Goal: Contribute content

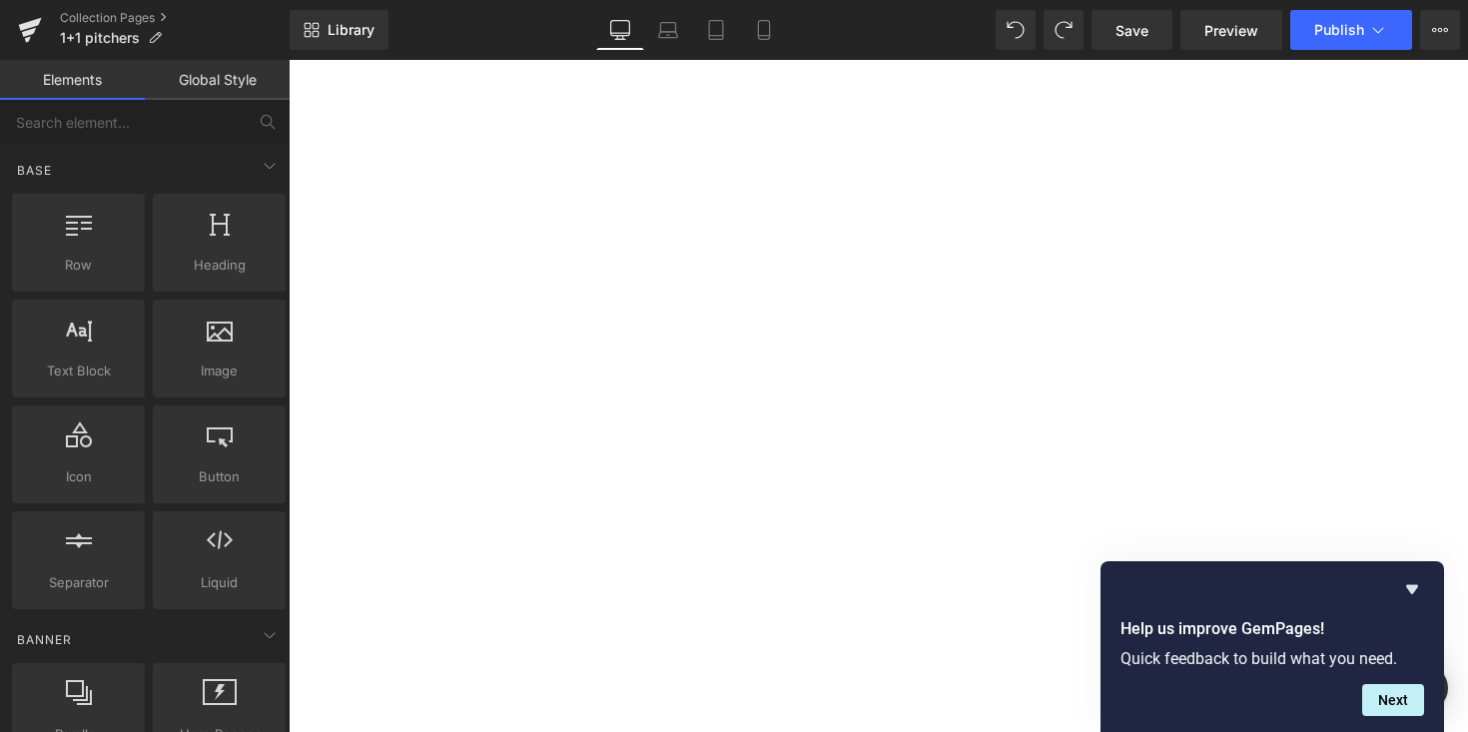
select select
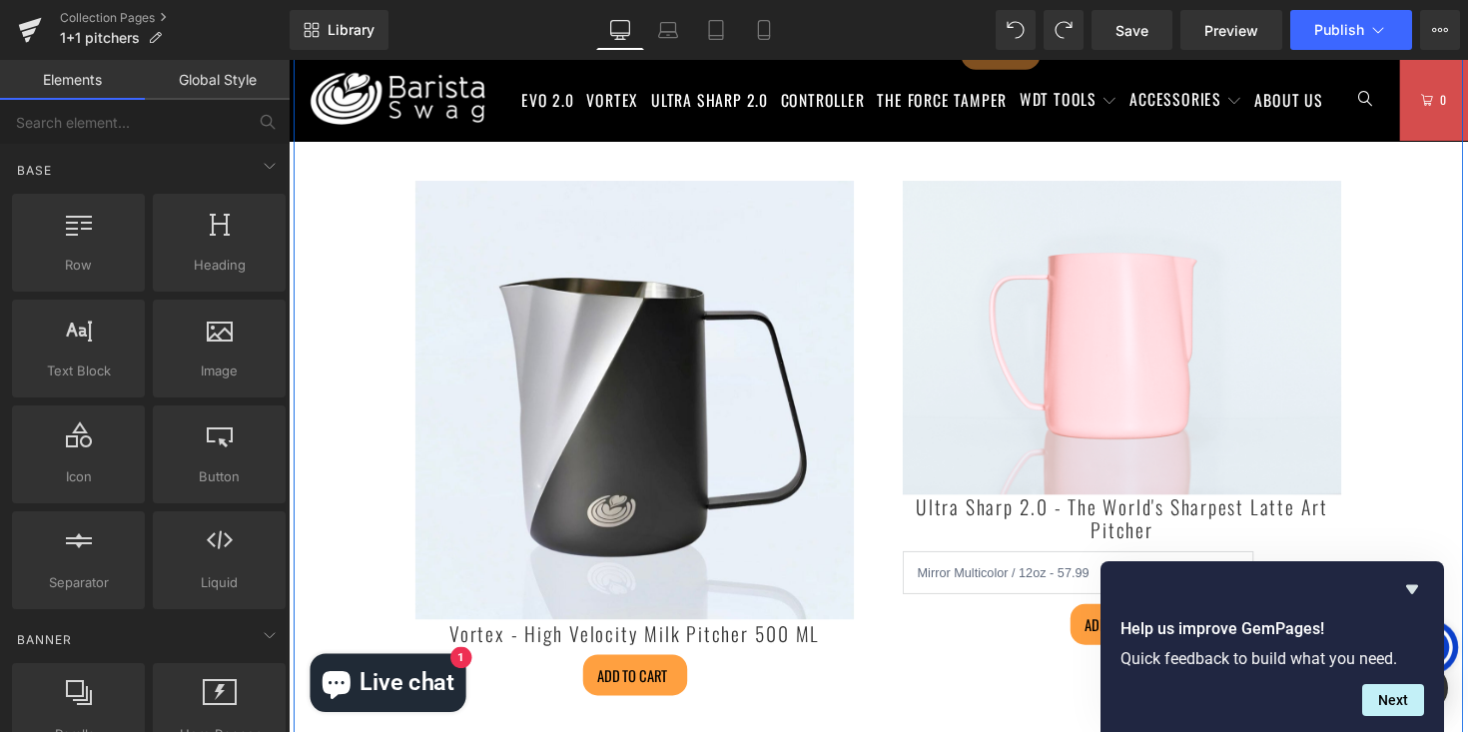
scroll to position [748, 0]
click at [636, 234] on img at bounding box center [642, 409] width 449 height 449
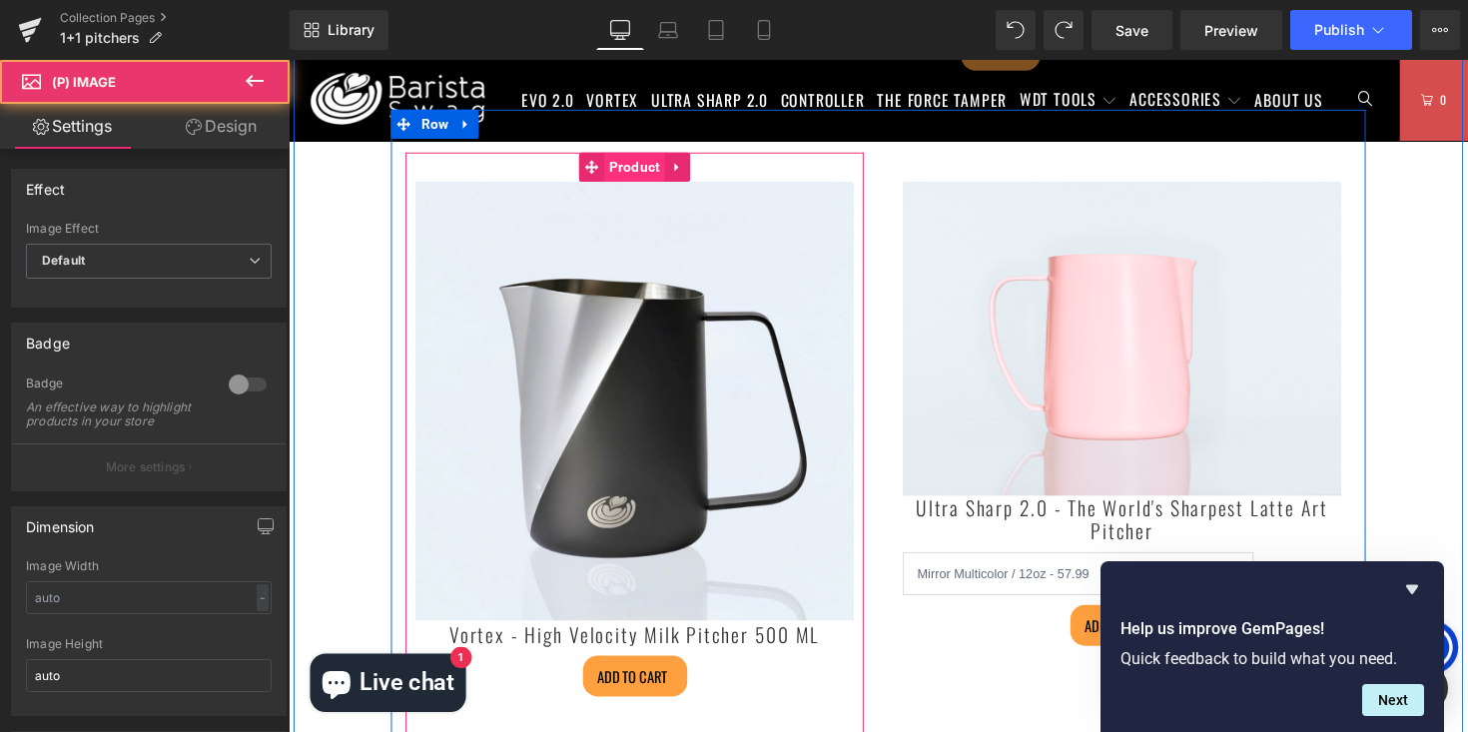
click at [651, 177] on span "Product" at bounding box center [643, 170] width 62 height 30
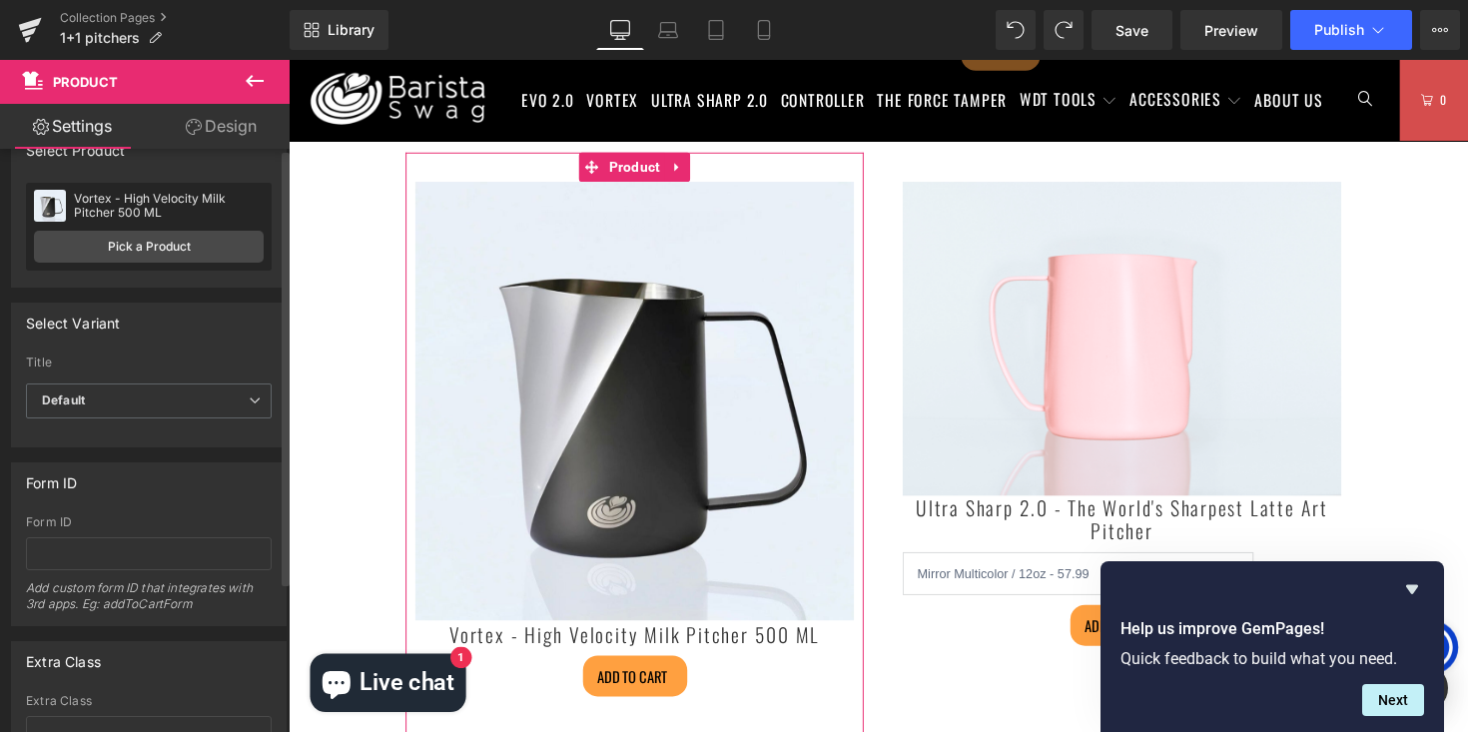
scroll to position [0, 0]
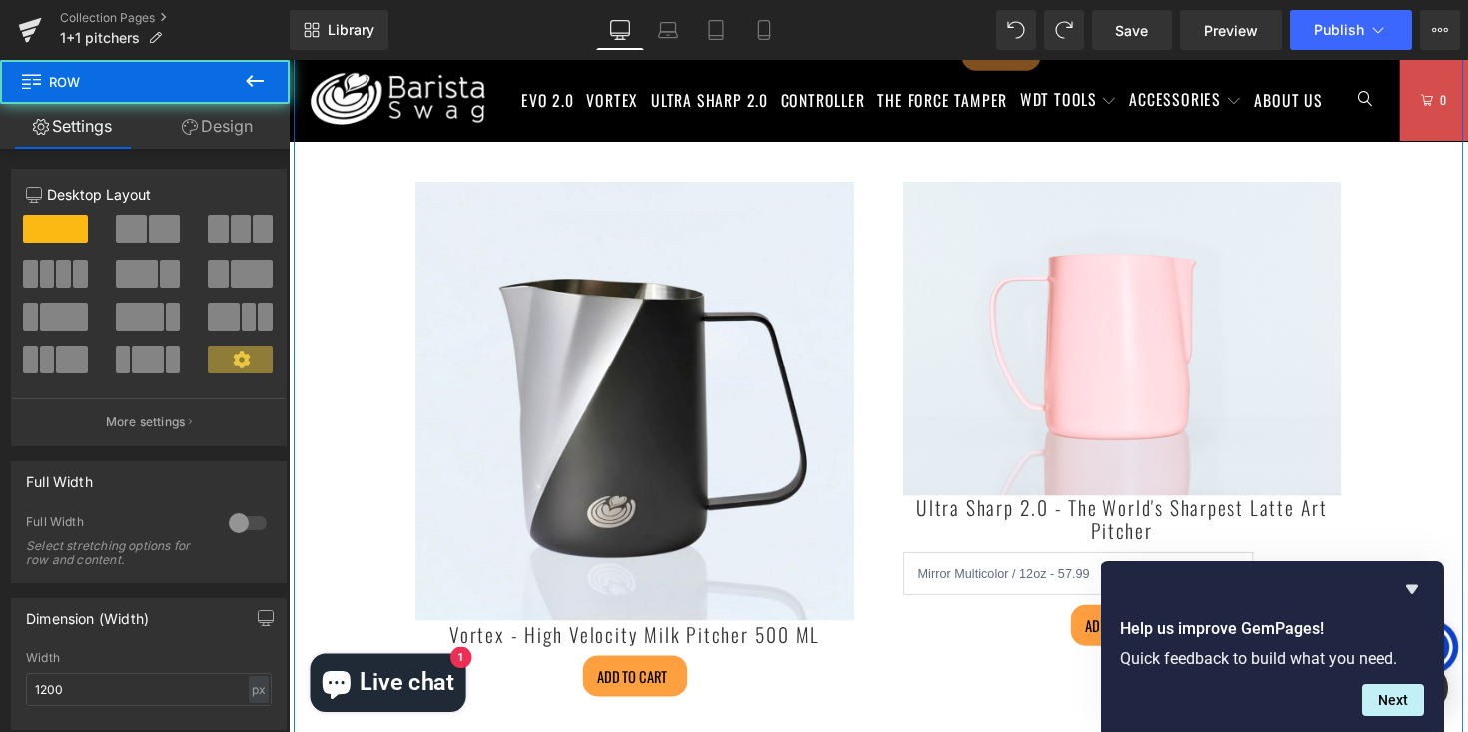
click at [370, 185] on div "Choose Your Free Pitcher Heading *Get a second pitcher (of equal or lesser valu…" at bounding box center [893, 216] width 1198 height 1368
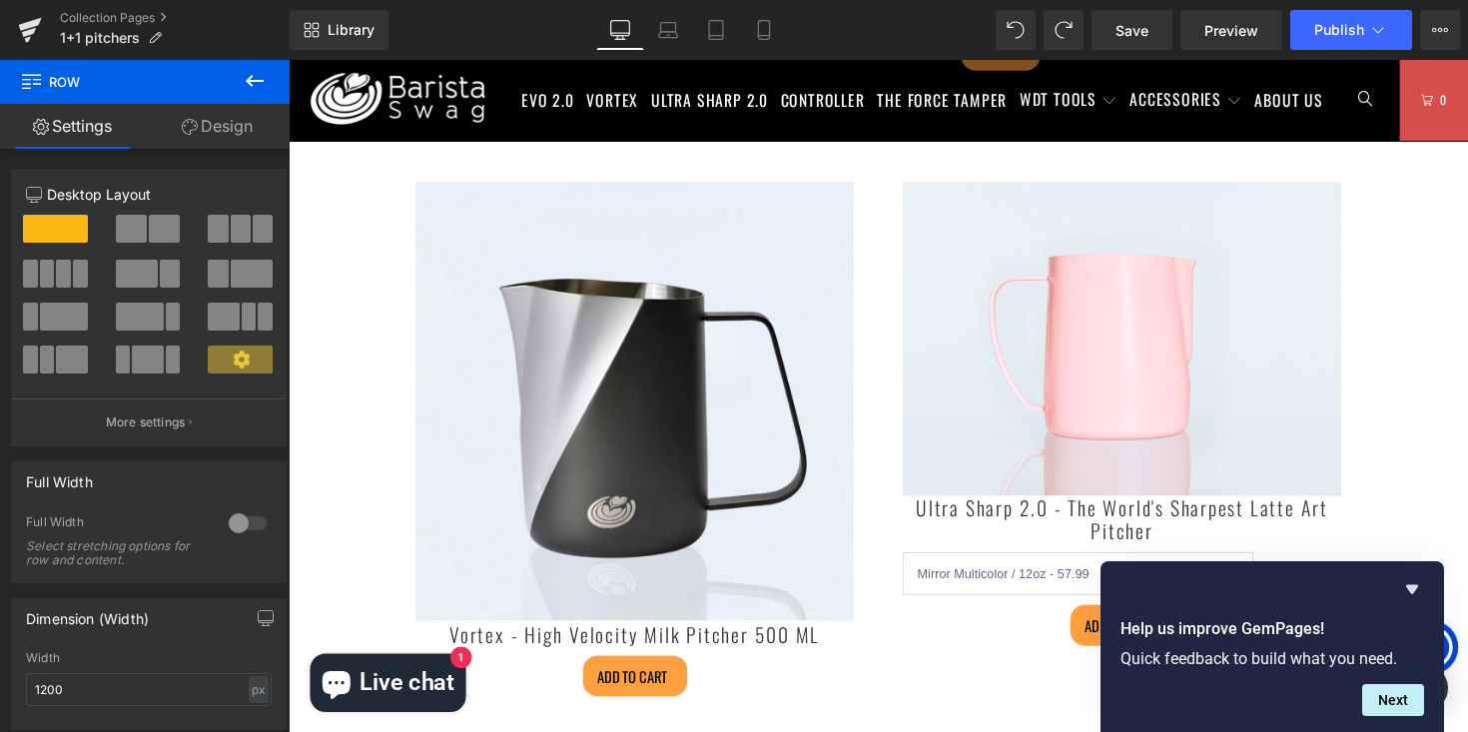
click at [633, 284] on img at bounding box center [642, 409] width 449 height 449
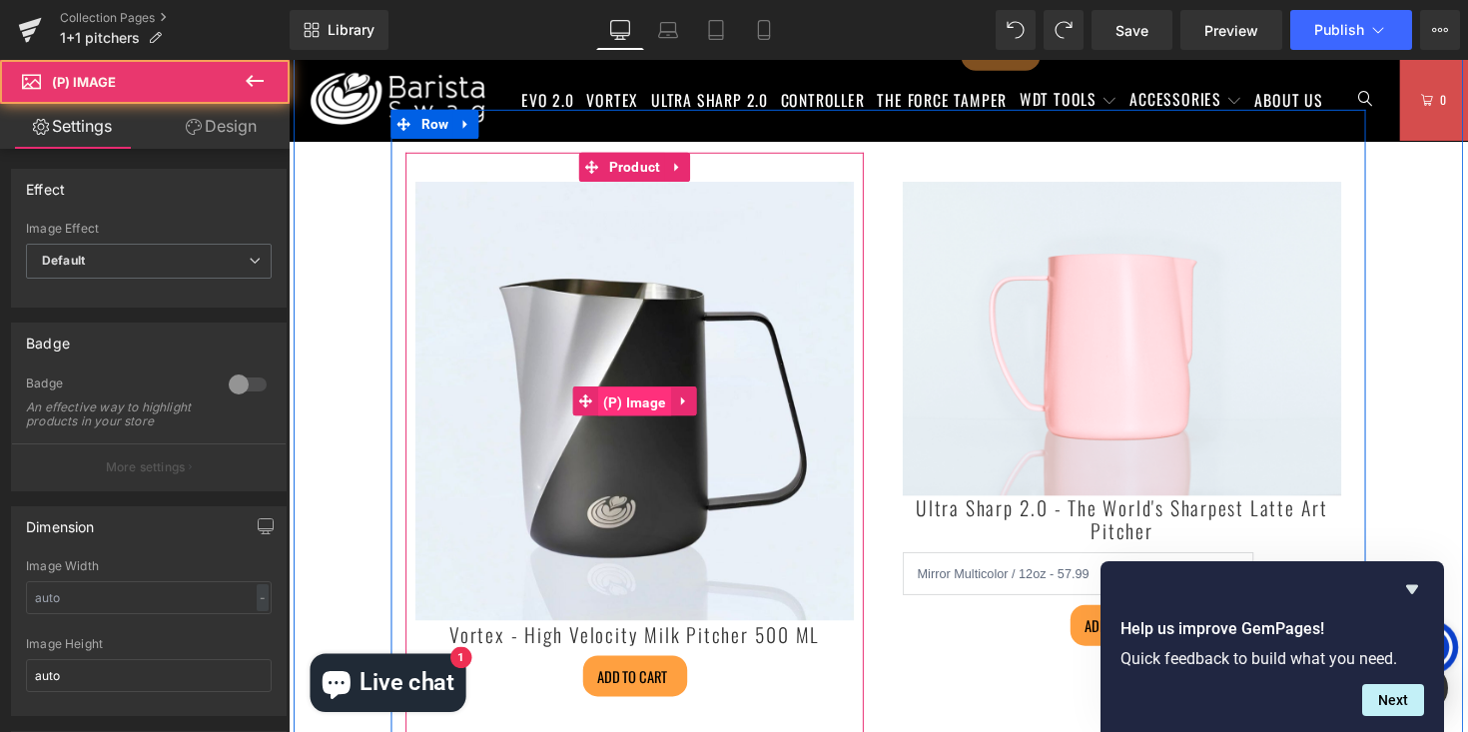
click at [616, 415] on span "(P) Image" at bounding box center [643, 410] width 75 height 30
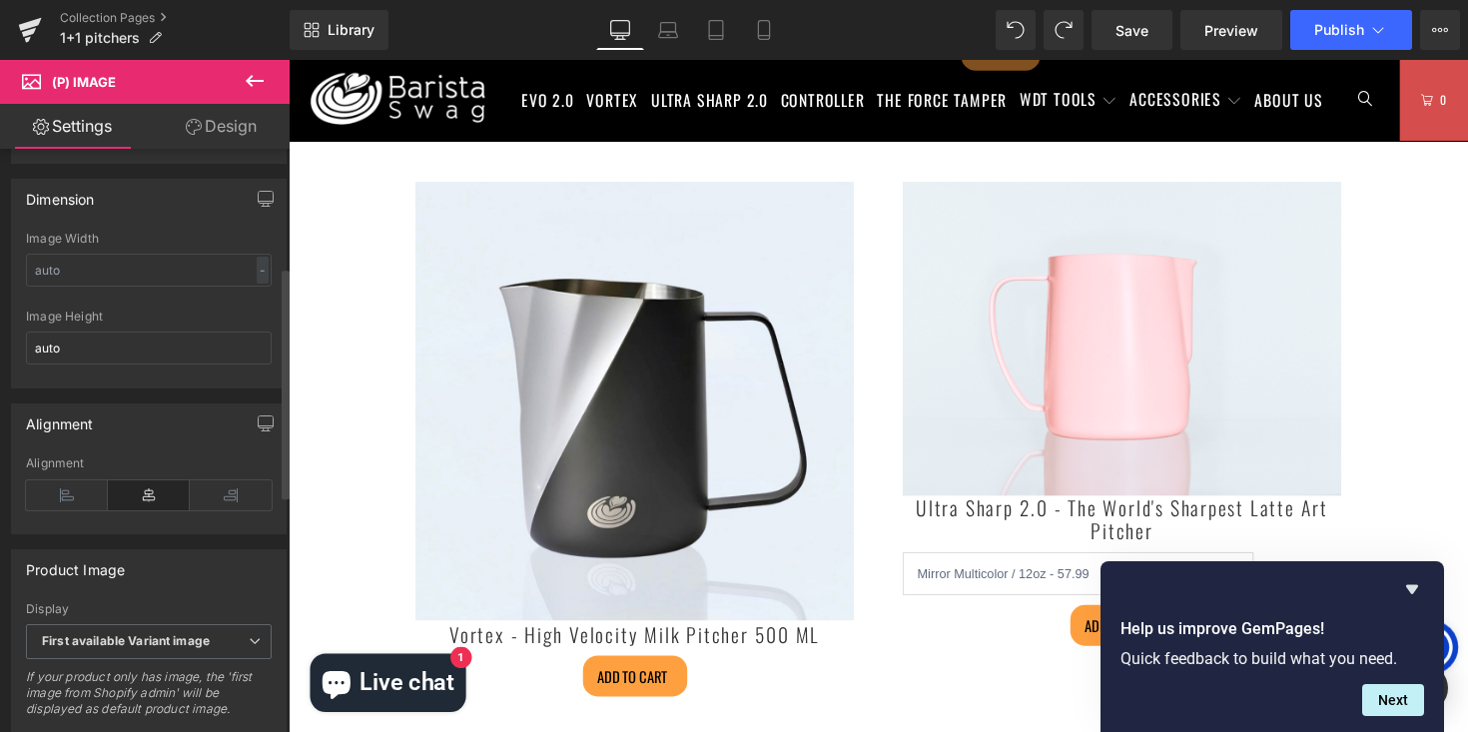
scroll to position [297, 0]
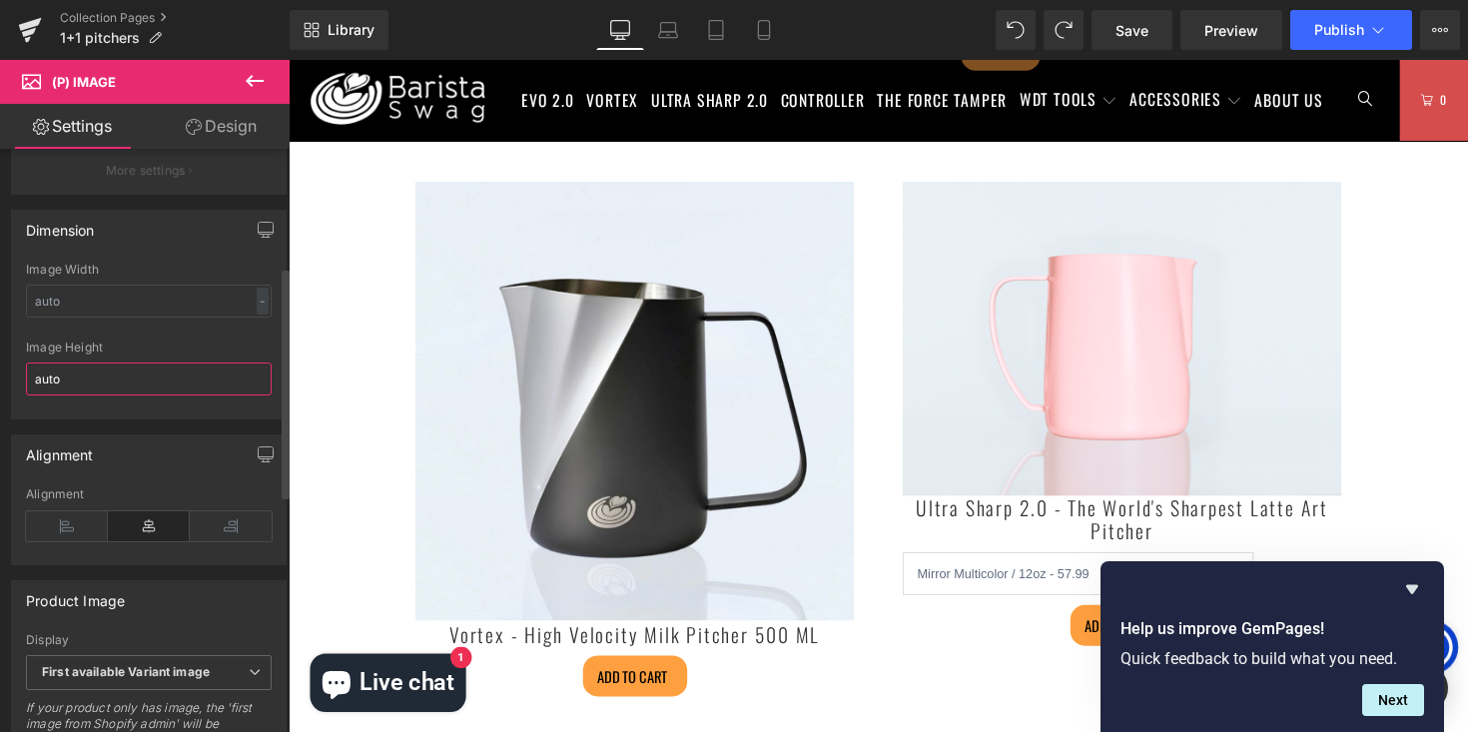
click at [143, 394] on input "auto" at bounding box center [149, 379] width 246 height 33
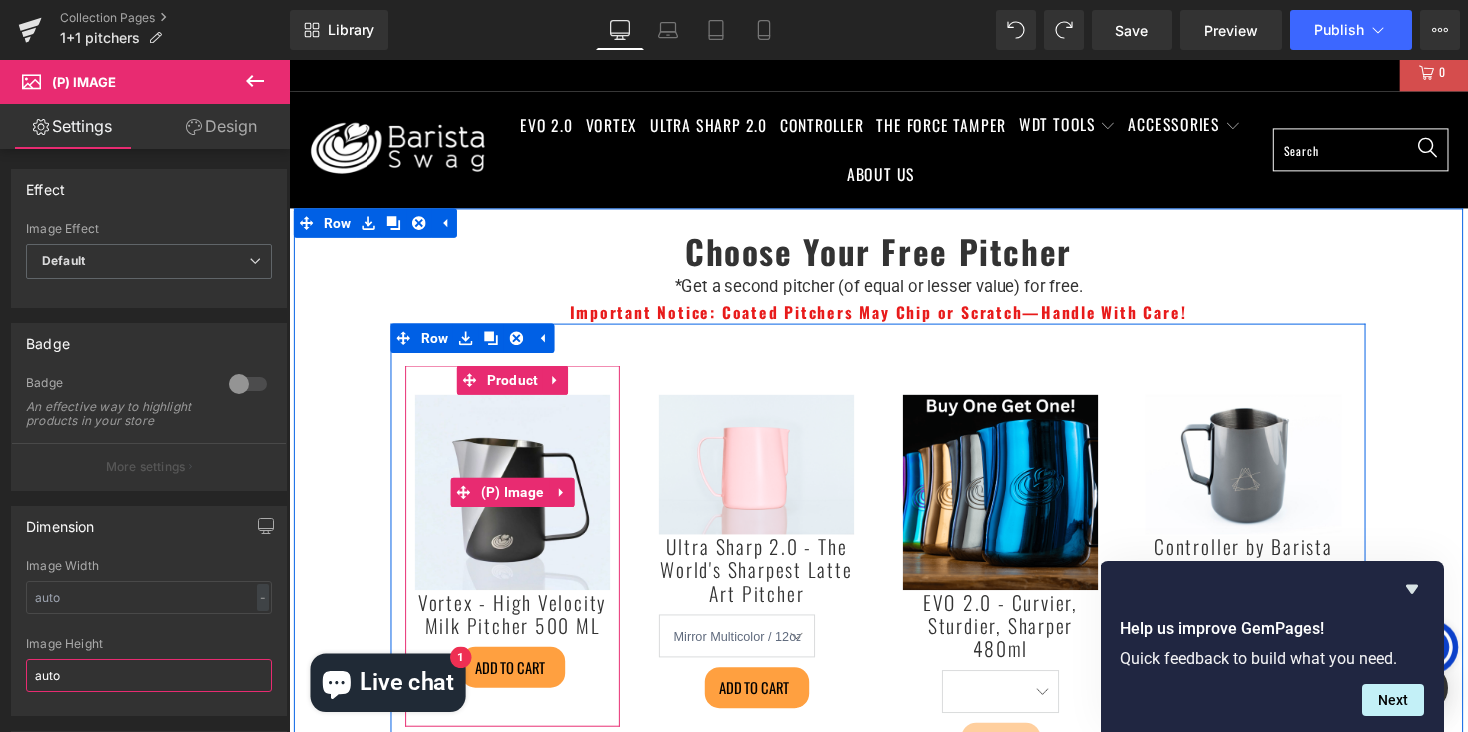
scroll to position [48, 0]
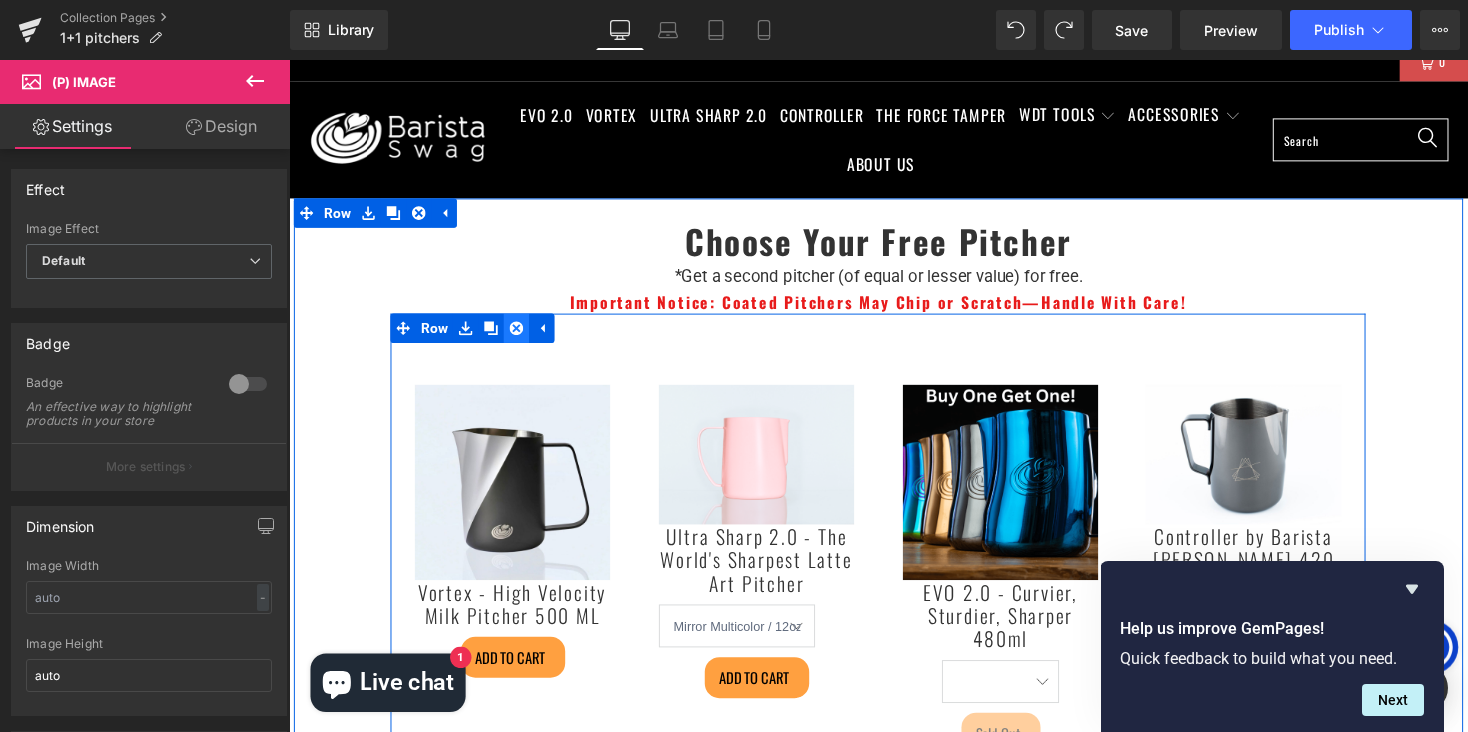
click at [529, 339] on icon at bounding box center [522, 335] width 14 height 14
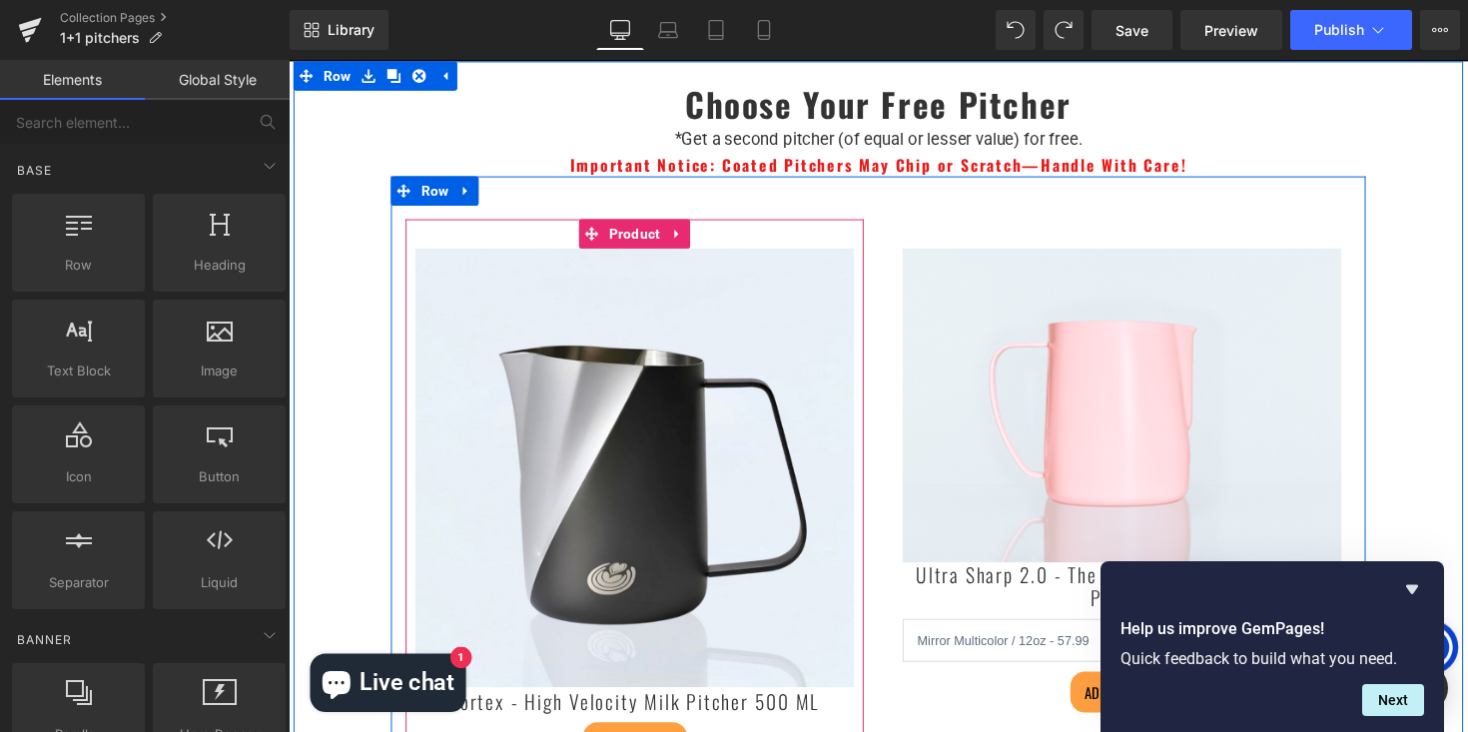
scroll to position [79, 0]
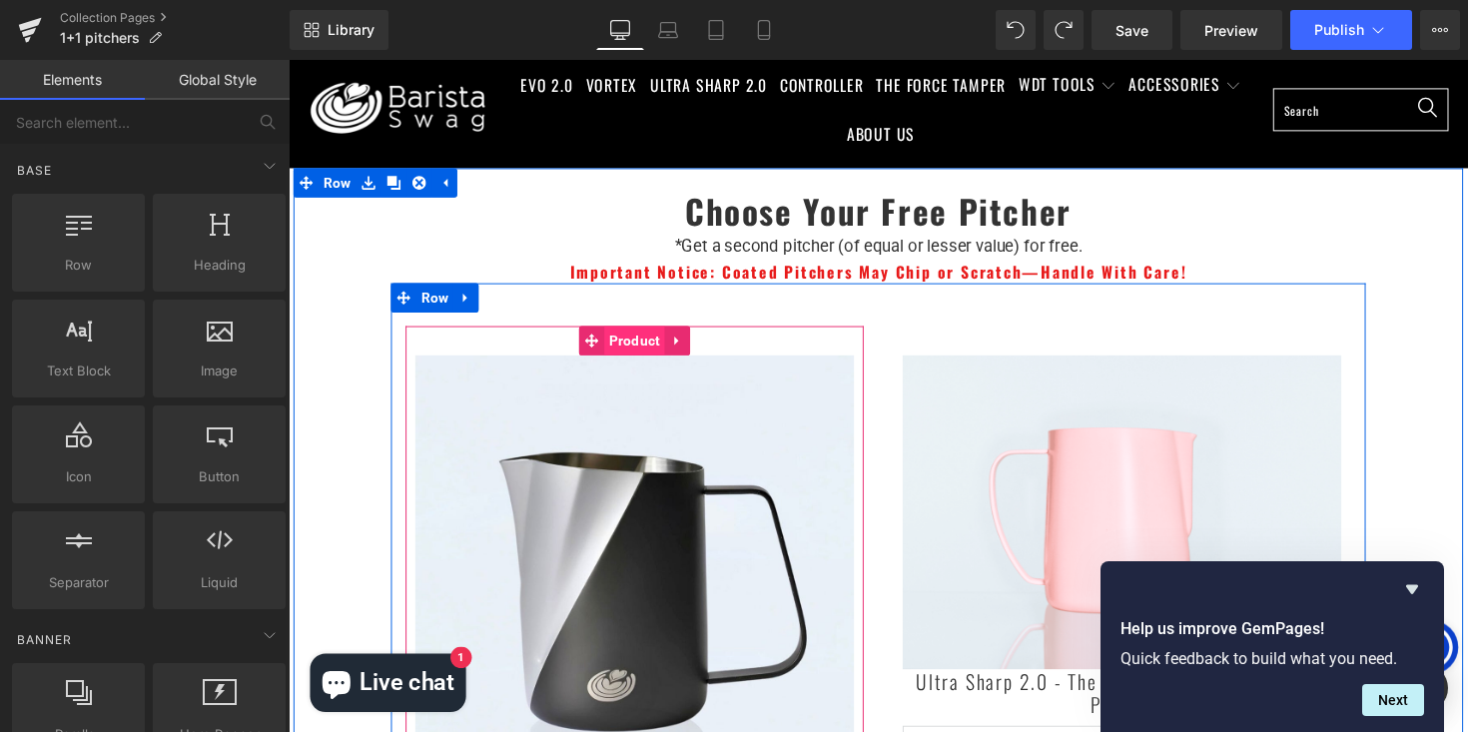
click at [636, 349] on span "Product" at bounding box center [643, 348] width 62 height 30
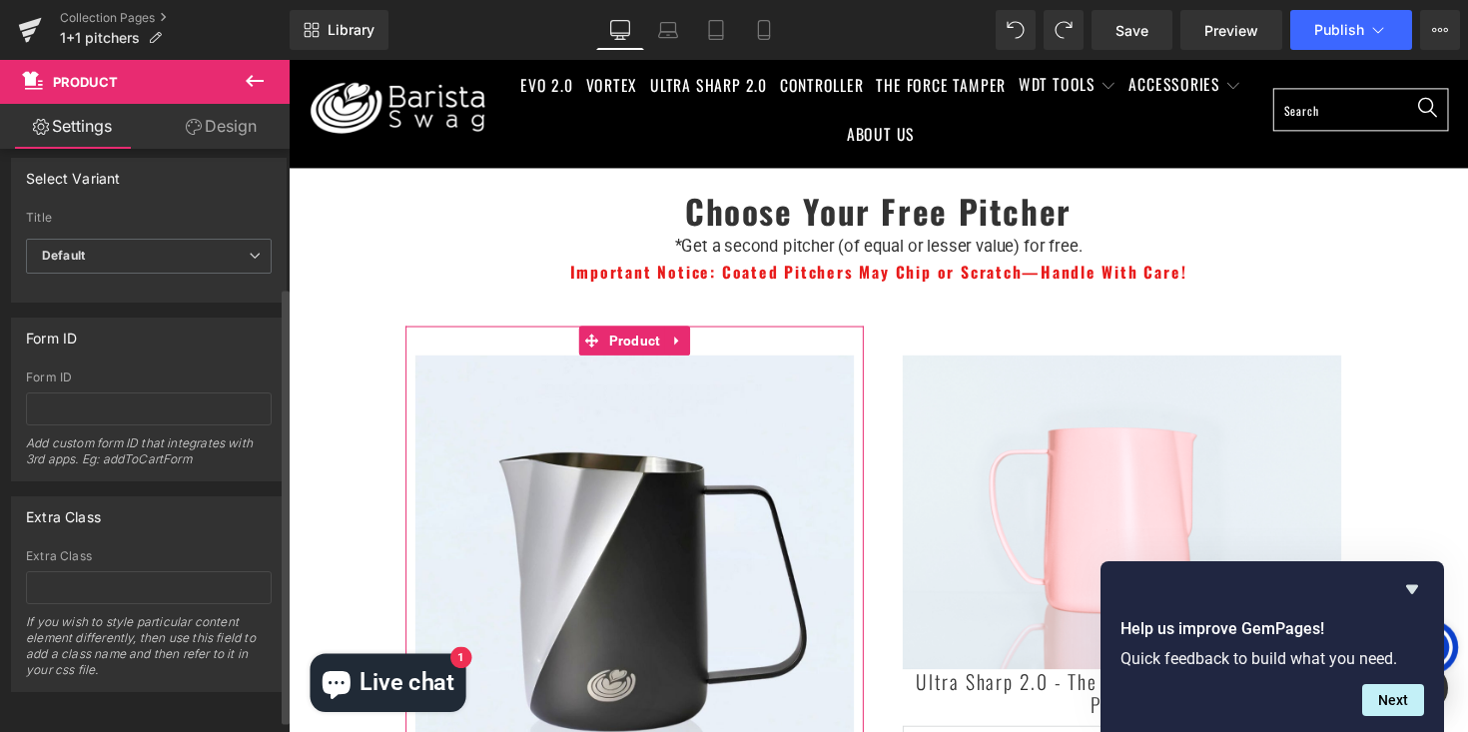
scroll to position [183, 0]
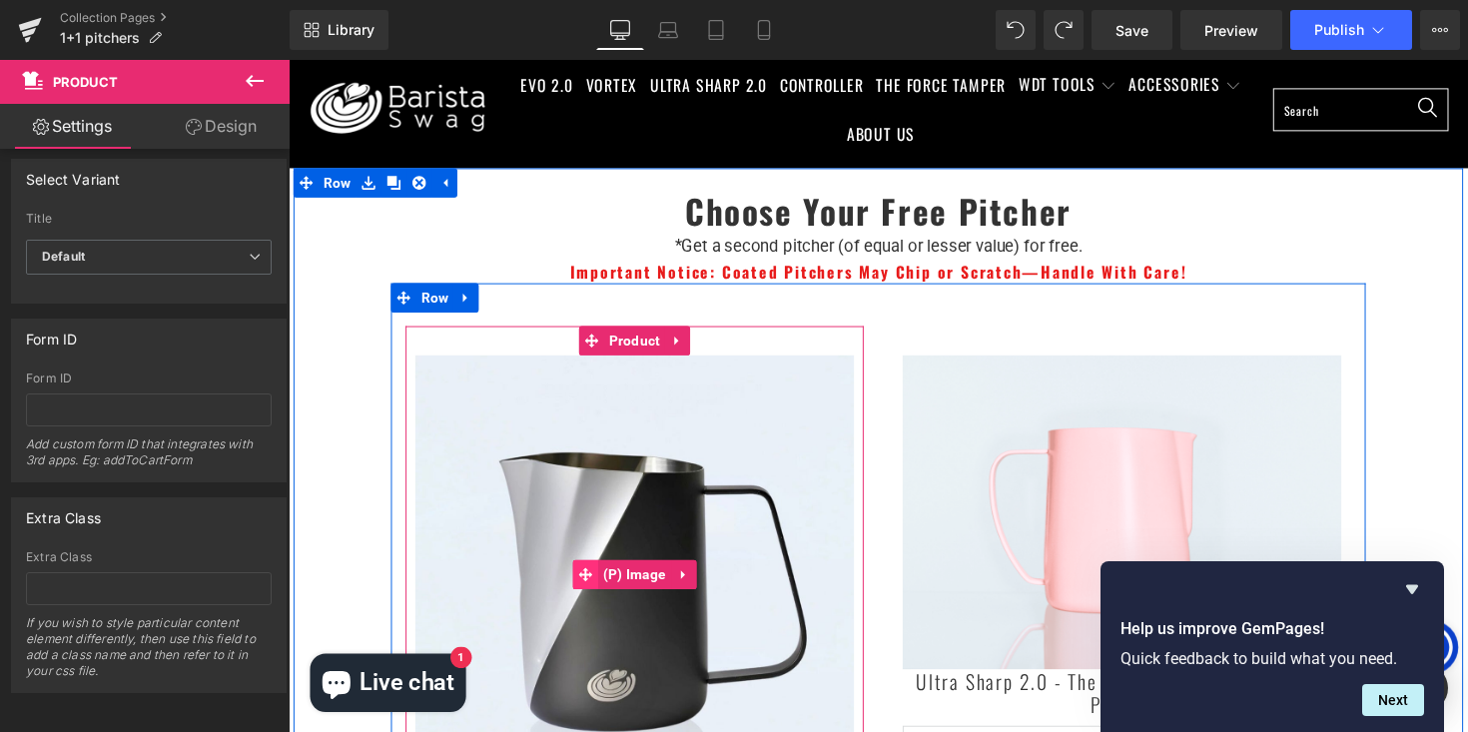
click at [603, 580] on span at bounding box center [593, 587] width 26 height 30
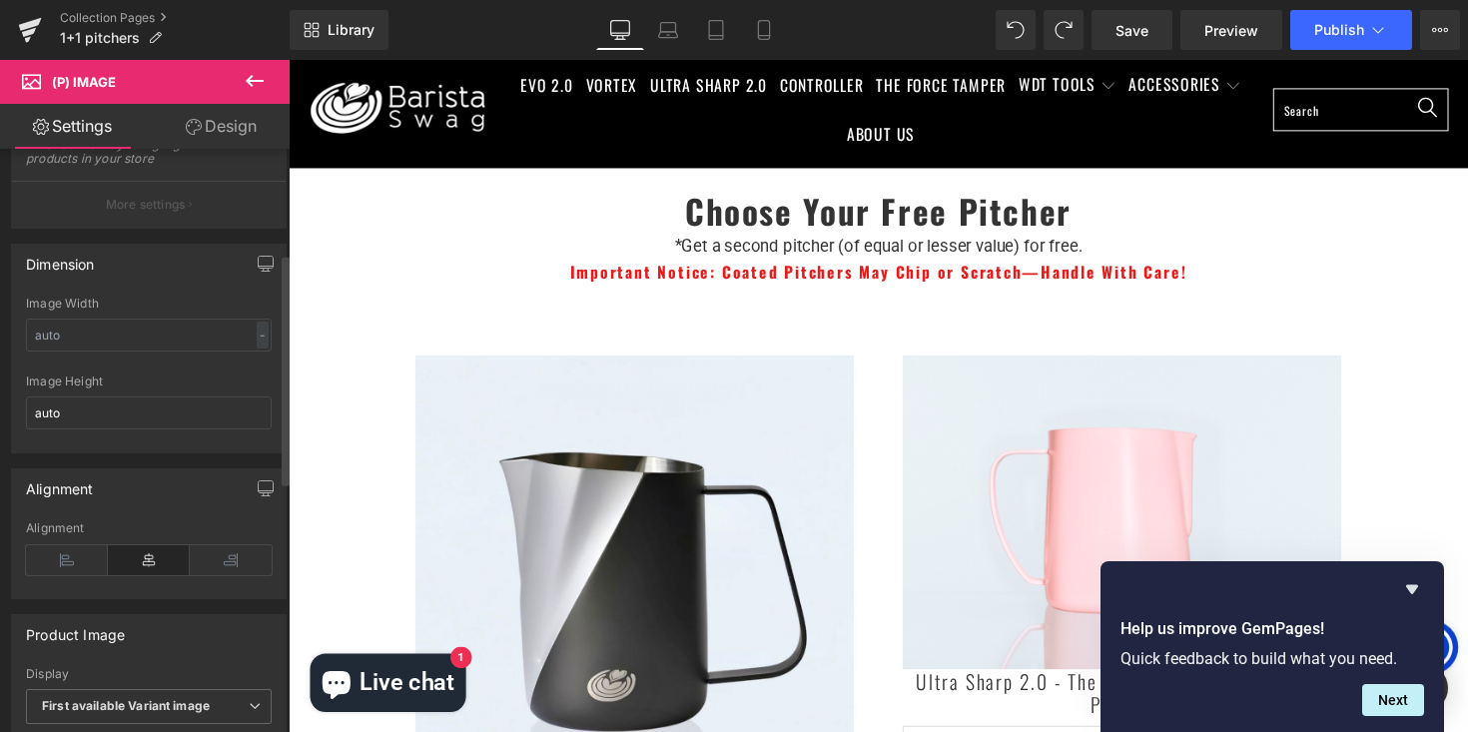
scroll to position [265, 0]
click at [140, 350] on input "text" at bounding box center [149, 333] width 246 height 33
click at [137, 345] on input "text" at bounding box center [149, 333] width 246 height 33
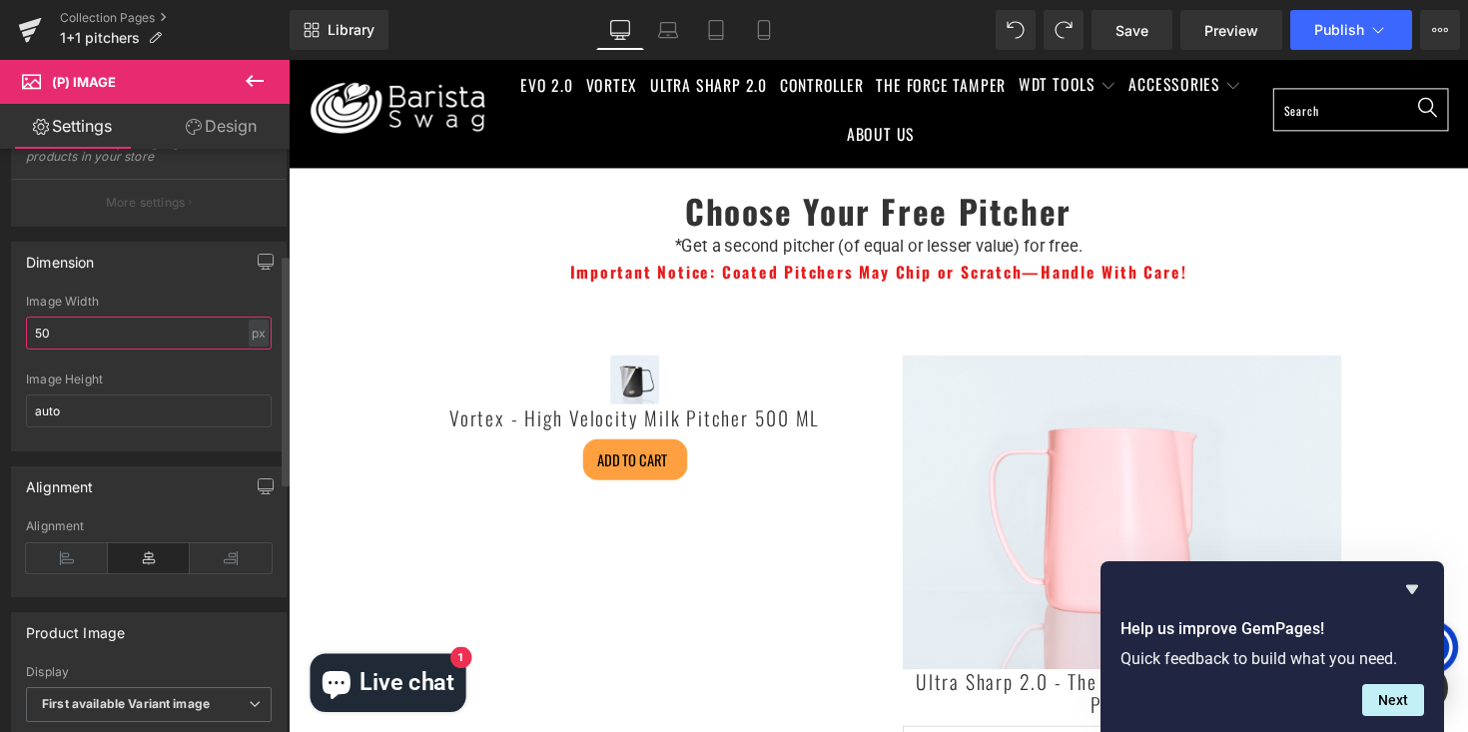
type input "5"
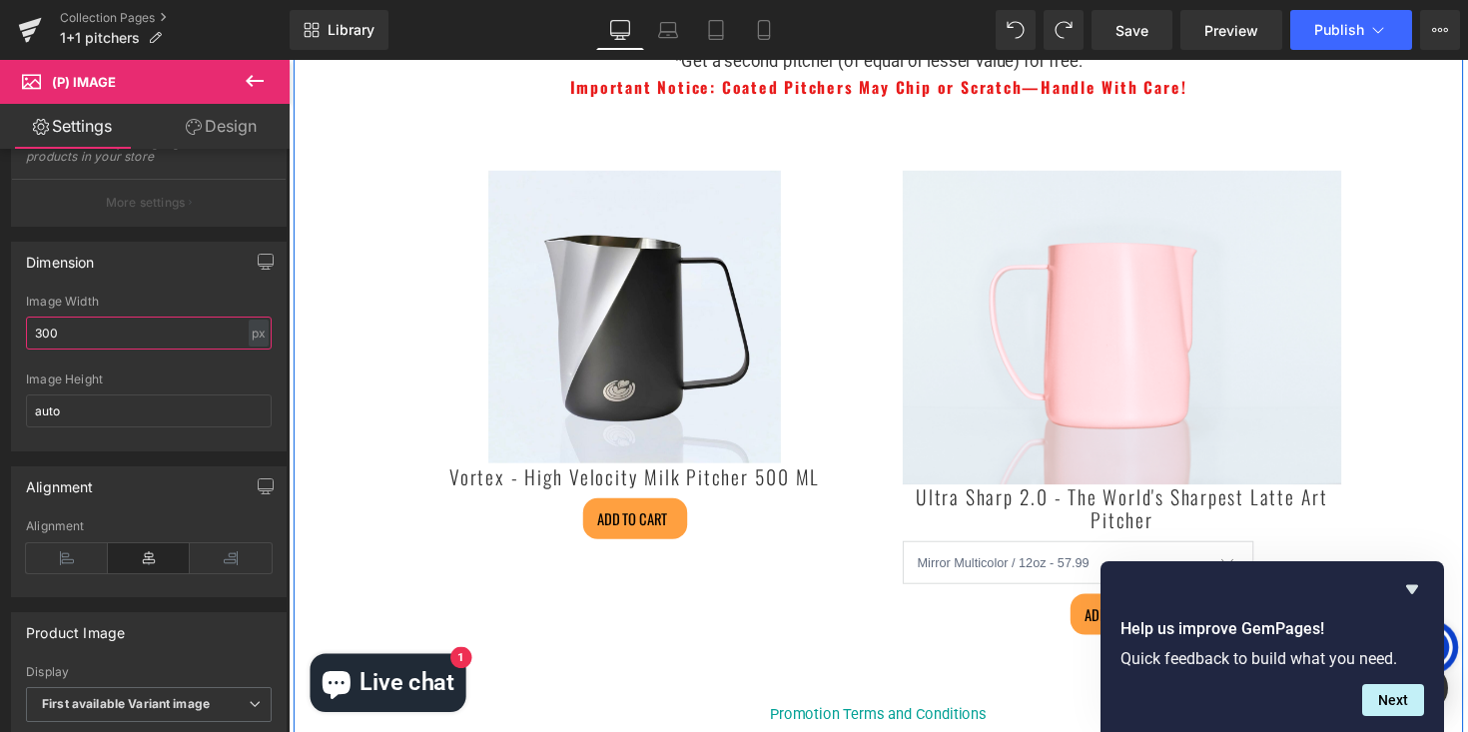
scroll to position [272, 0]
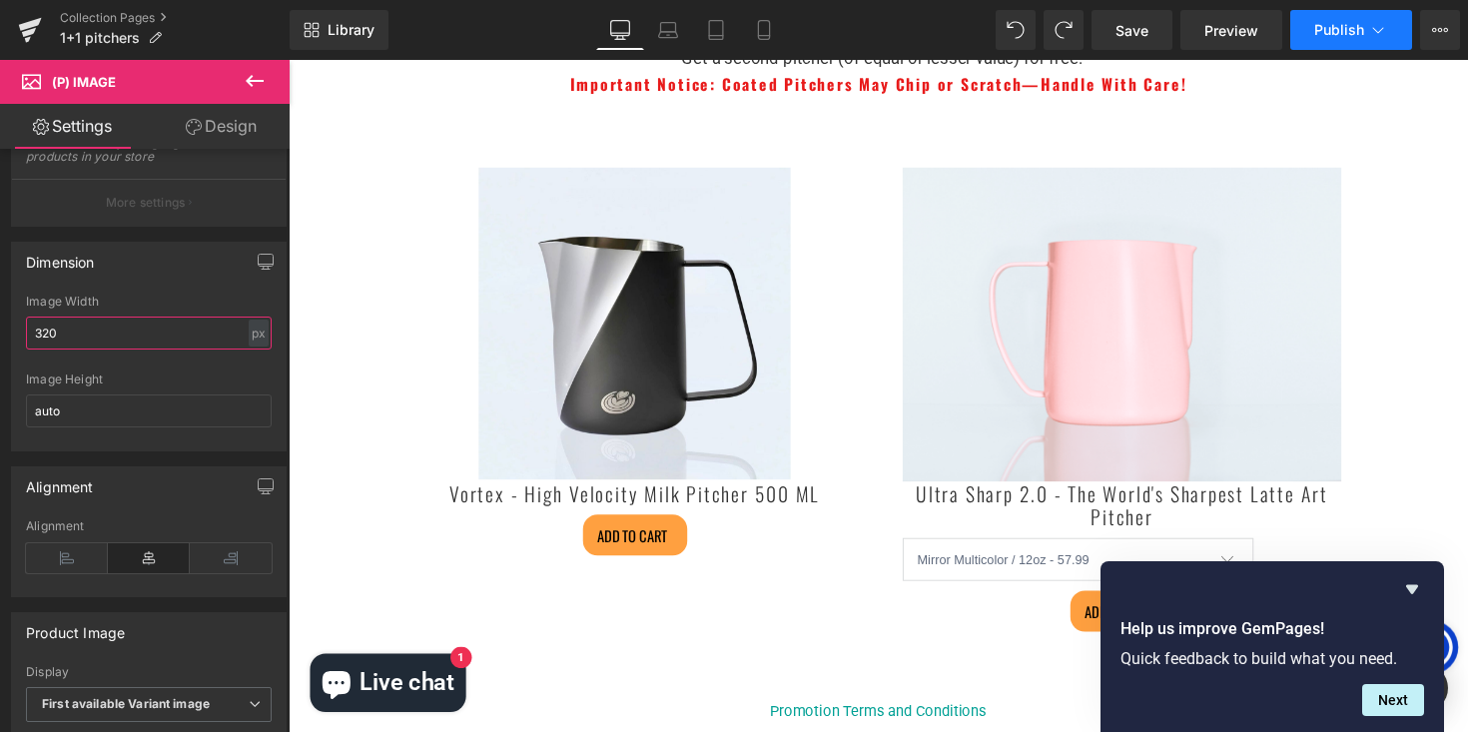
type input "320"
click at [1324, 35] on span "Publish" at bounding box center [1339, 30] width 50 height 16
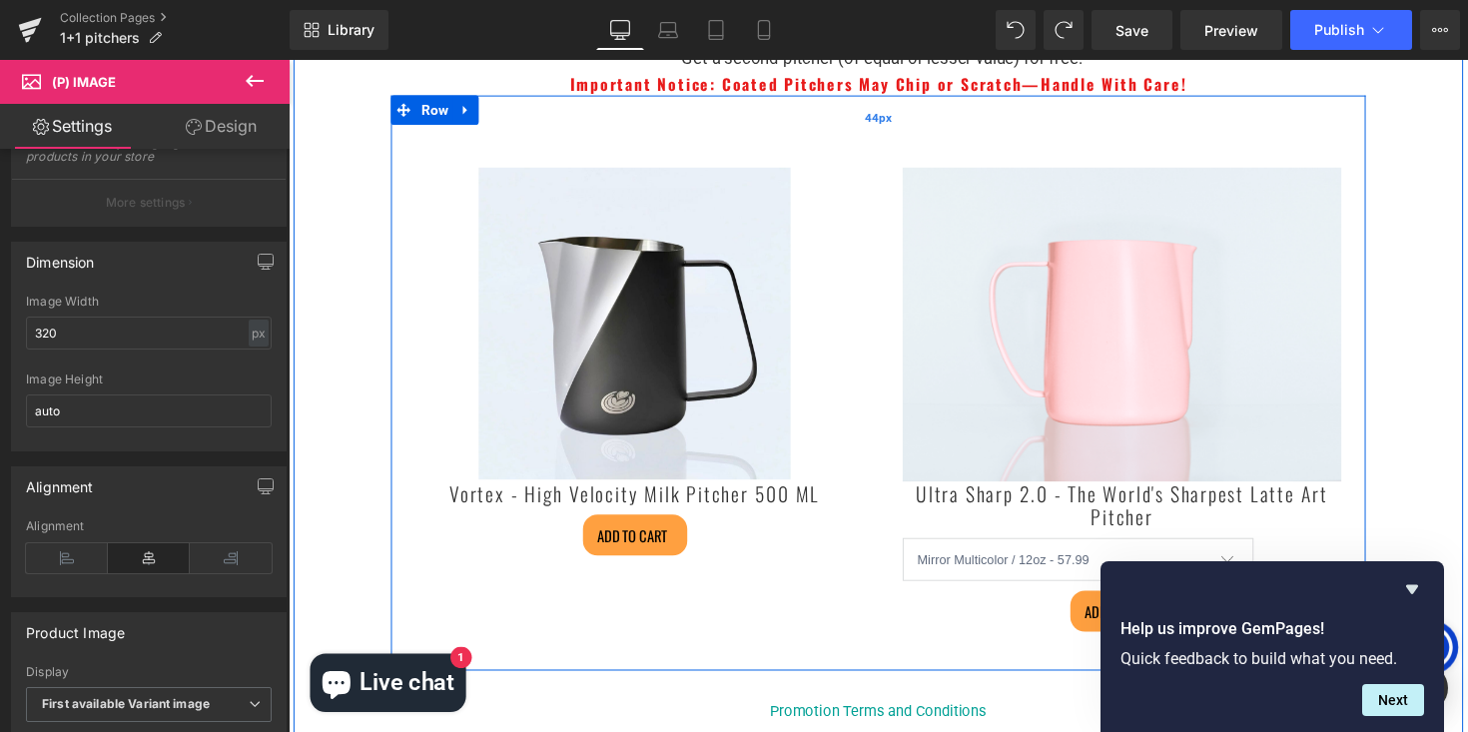
click at [889, 139] on div "44px" at bounding box center [892, 118] width 999 height 44
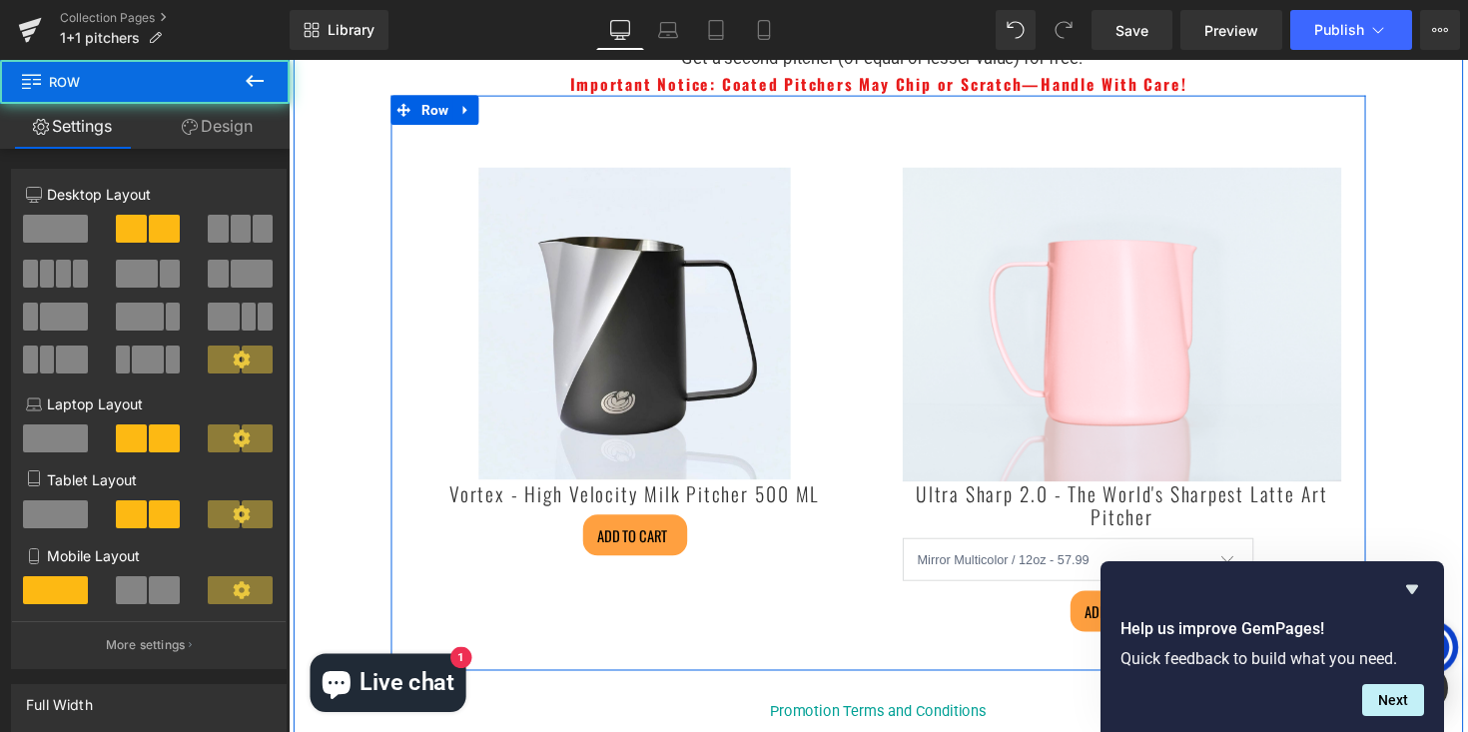
click at [883, 163] on div "Sale Off (P) Image Vortex - High Velocity Milk Pitcher 500 ML (P) Title ADD TO …" at bounding box center [642, 373] width 499 height 467
click at [883, 143] on div "Sale Off (P) Image Vortex - High Velocity Milk Pitcher 500 ML (P) Title ADD TO …" at bounding box center [642, 373] width 499 height 467
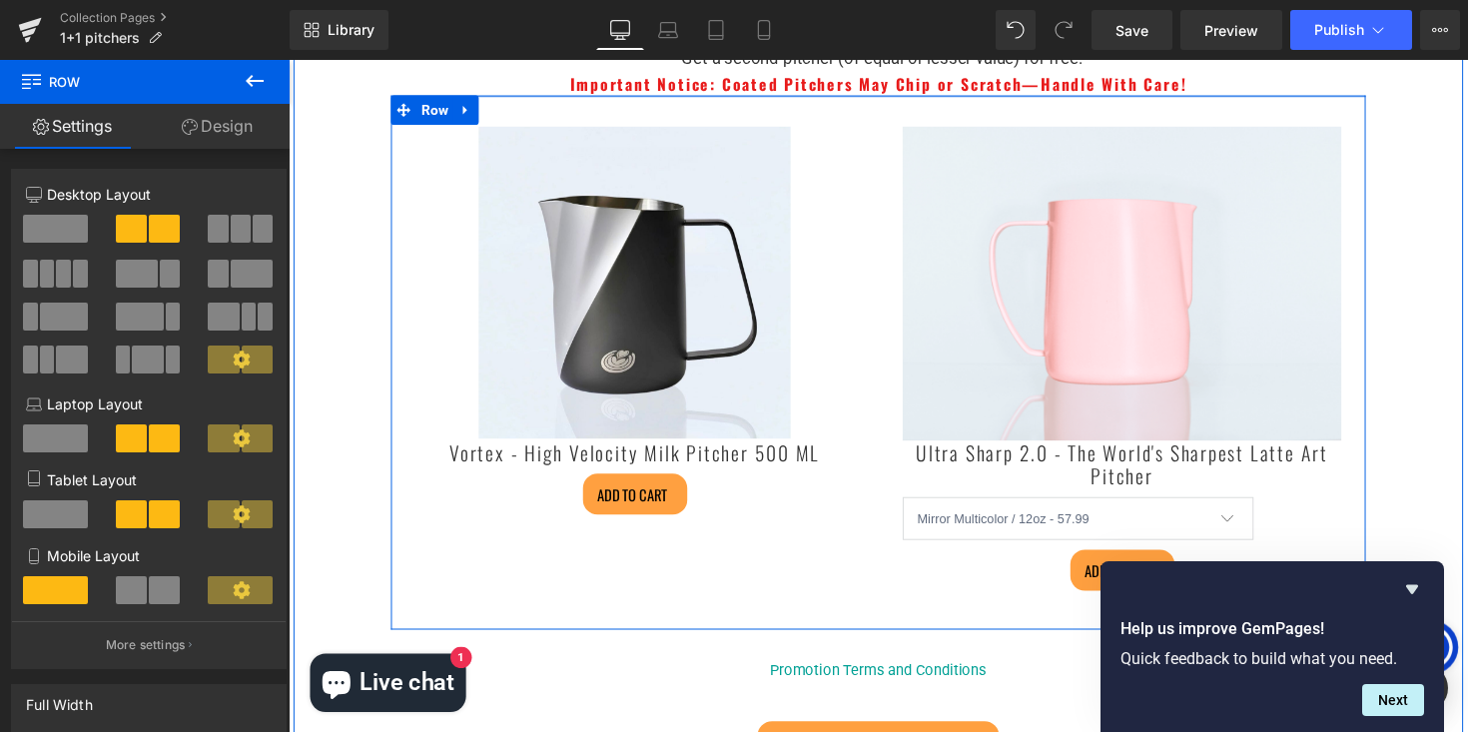
drag, startPoint x: 884, startPoint y: 125, endPoint x: 890, endPoint y: 83, distance: 42.4
click at [890, 83] on div "Choose Your Free Pitcher Heading *Get a second pitcher (of equal or lesser valu…" at bounding box center [893, 399] width 1198 height 783
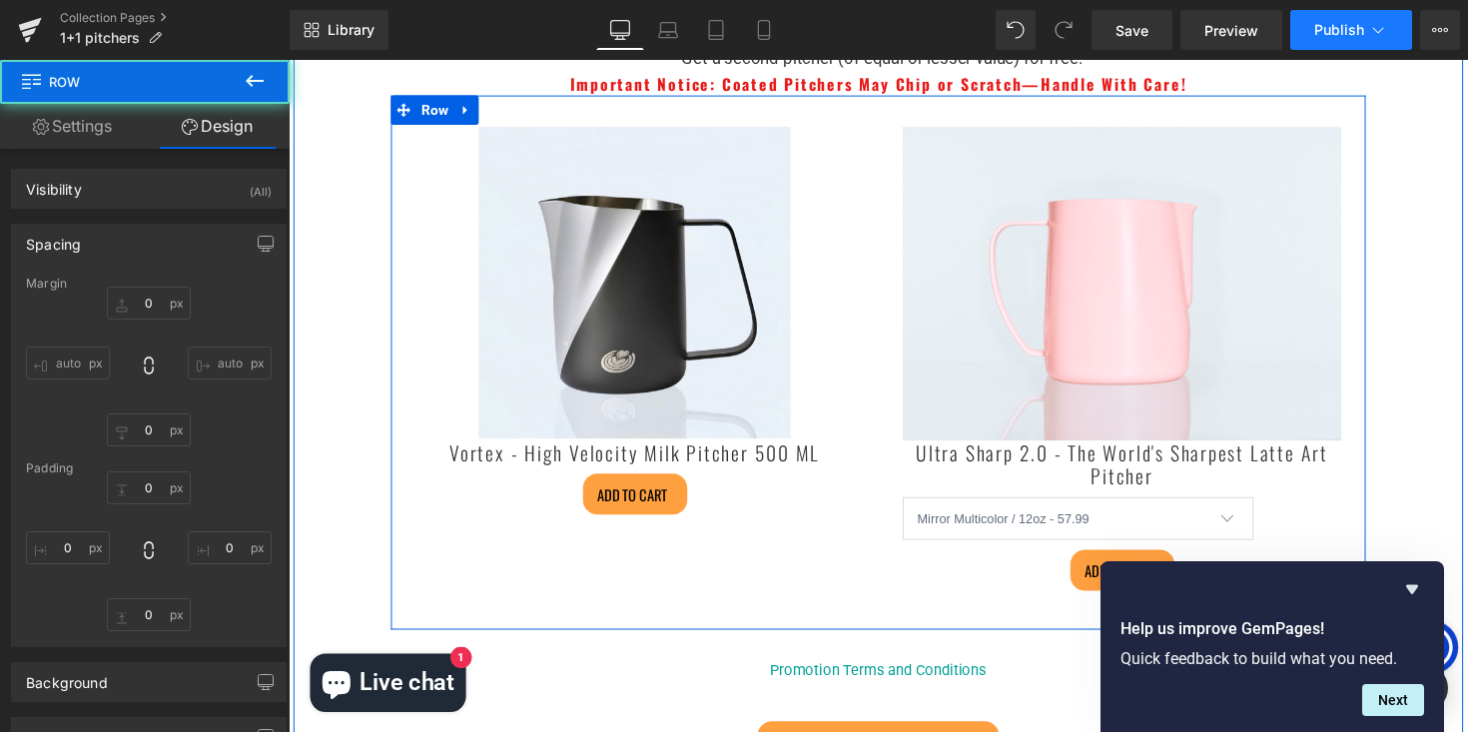
type input "0"
type input "2"
type input "0"
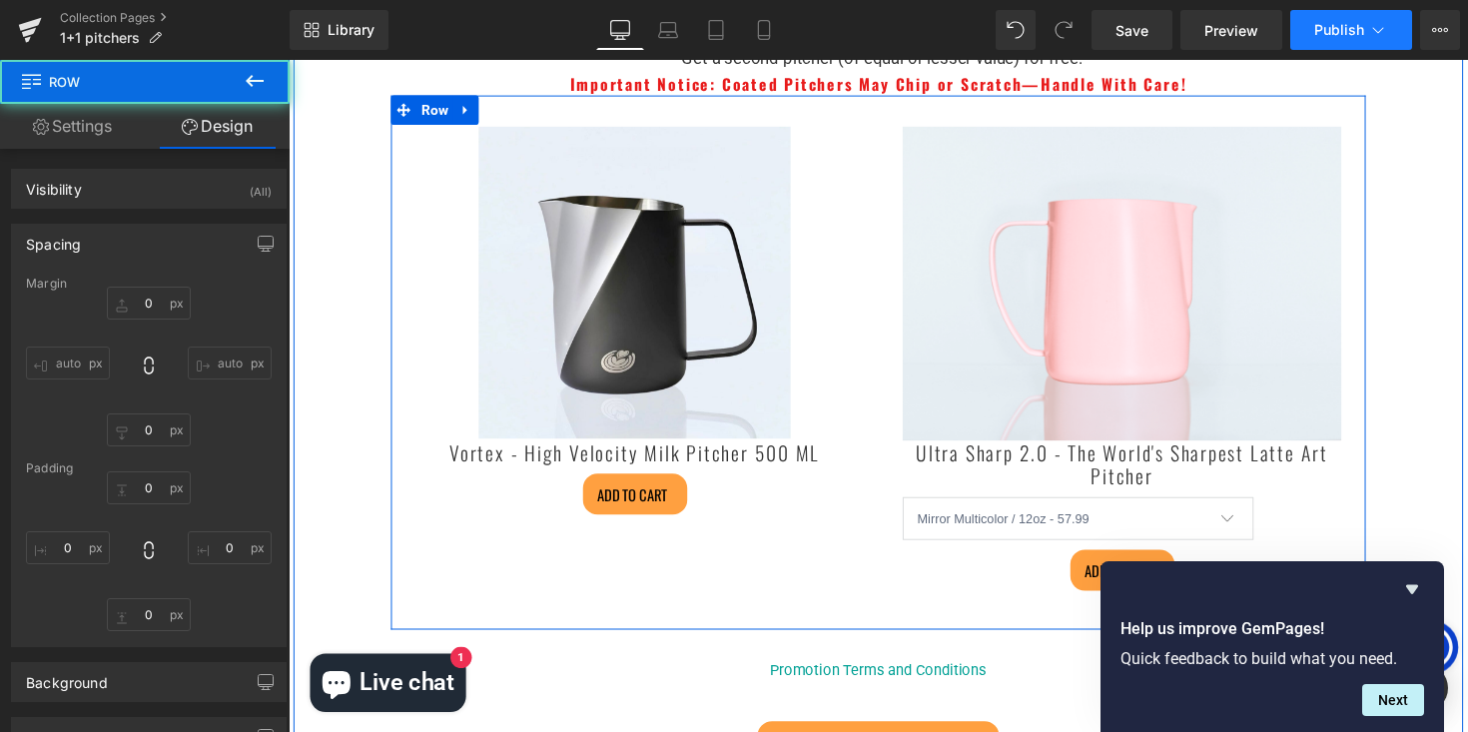
type input "0"
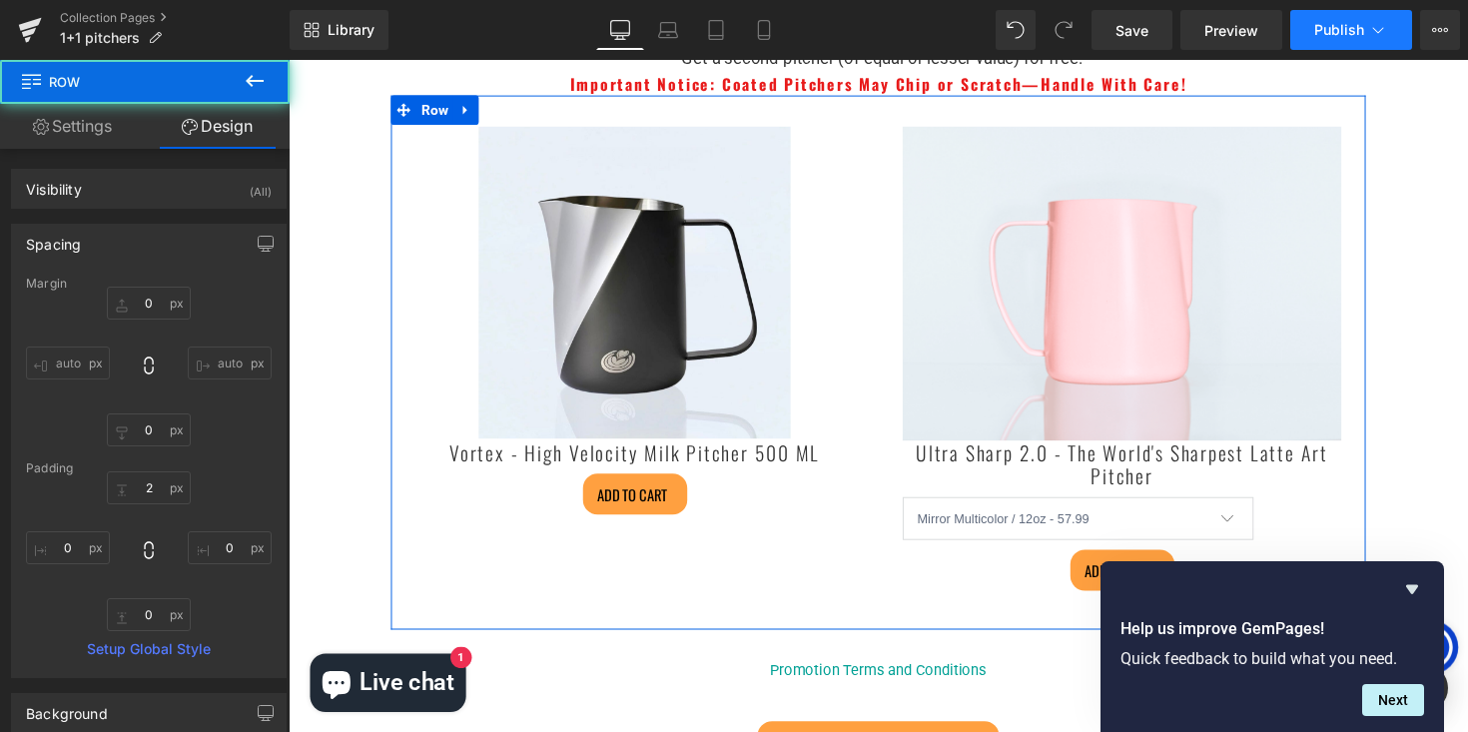
click at [1309, 33] on button "Publish" at bounding box center [1351, 30] width 122 height 40
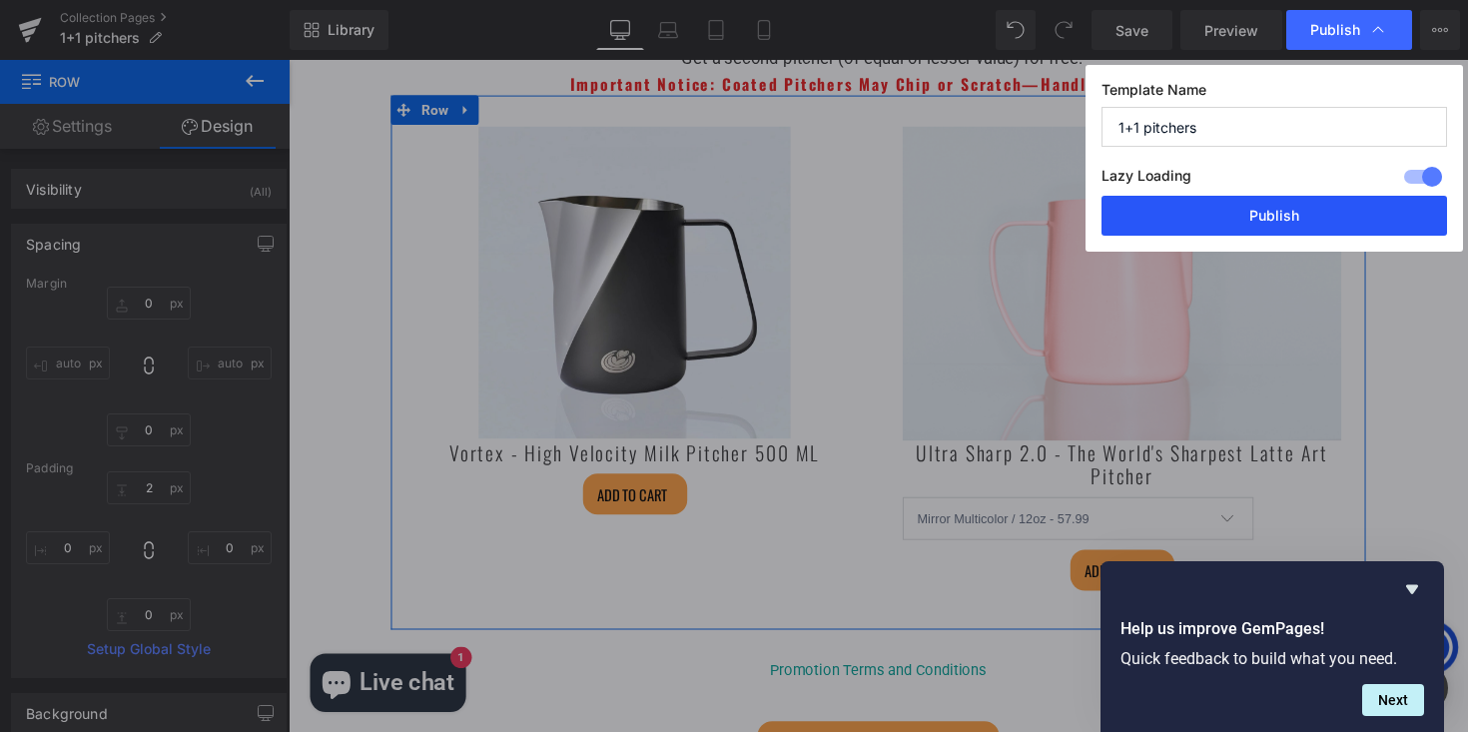
click at [1270, 231] on button "Publish" at bounding box center [1275, 216] width 346 height 40
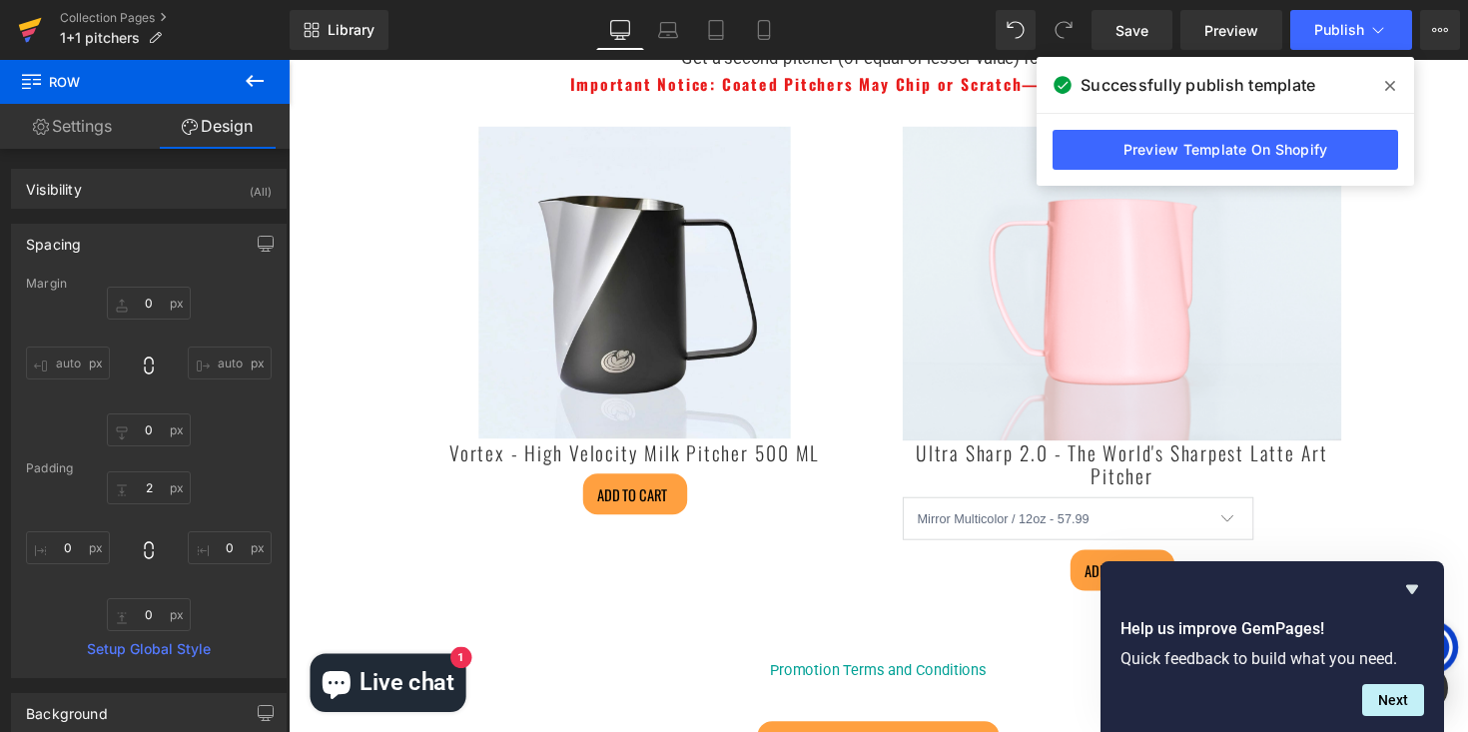
click at [18, 33] on icon at bounding box center [30, 30] width 24 height 50
